Goal: Transaction & Acquisition: Purchase product/service

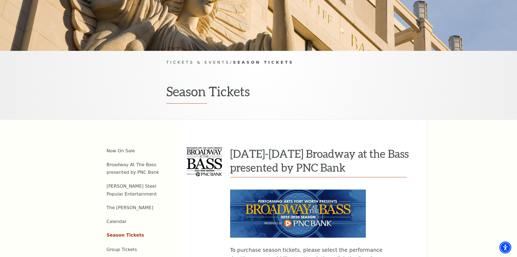
scroll to position [109, 0]
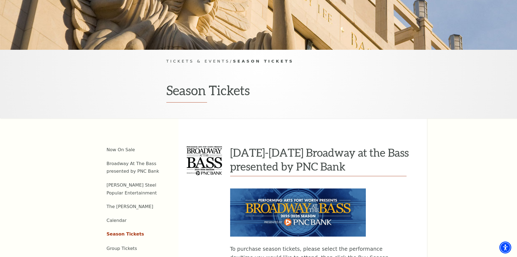
click at [120, 106] on div "Tickets & Events / Season Tickets Season Tickets" at bounding box center [258, 84] width 517 height 68
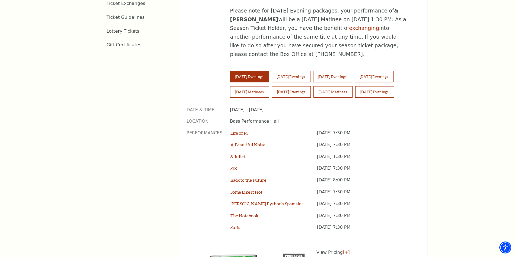
scroll to position [380, 0]
click at [333, 71] on button "[DATE] Evenings" at bounding box center [332, 76] width 39 height 11
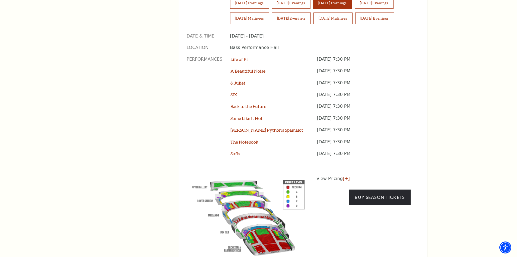
scroll to position [489, 0]
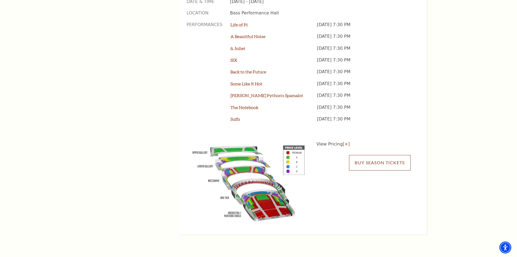
click at [374, 155] on link "Buy Season Tickets" at bounding box center [379, 162] width 61 height 15
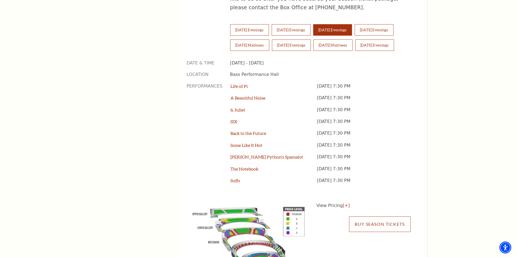
scroll to position [346, 0]
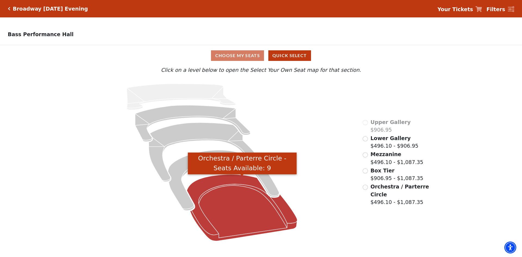
click at [228, 202] on icon "Orchestra / Parterre Circle - Seats Available: 9" at bounding box center [242, 207] width 110 height 67
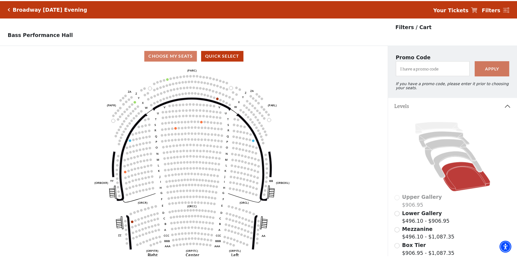
scroll to position [25, 0]
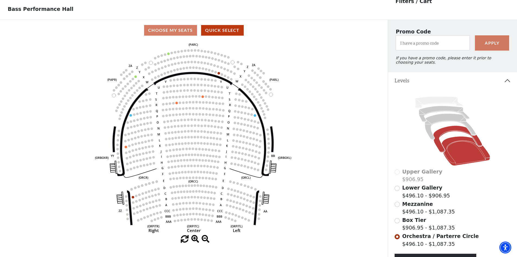
click at [439, 146] on icon at bounding box center [458, 139] width 49 height 27
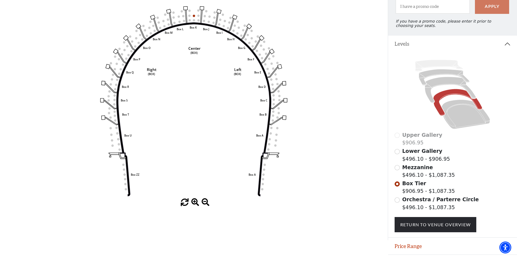
scroll to position [52, 0]
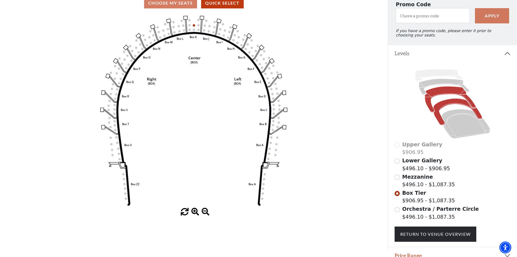
click at [429, 103] on icon at bounding box center [450, 99] width 51 height 26
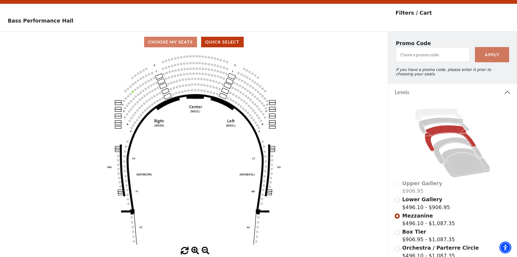
scroll to position [25, 0]
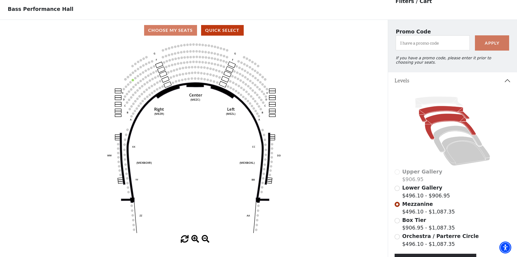
click at [430, 114] on icon at bounding box center [444, 114] width 51 height 16
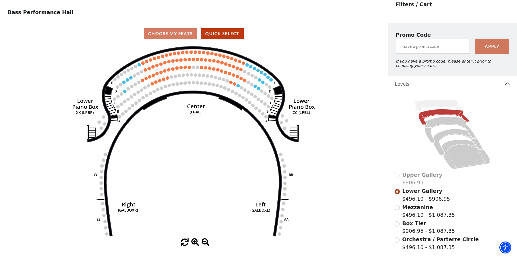
scroll to position [0, 0]
